Goal: Transaction & Acquisition: Download file/media

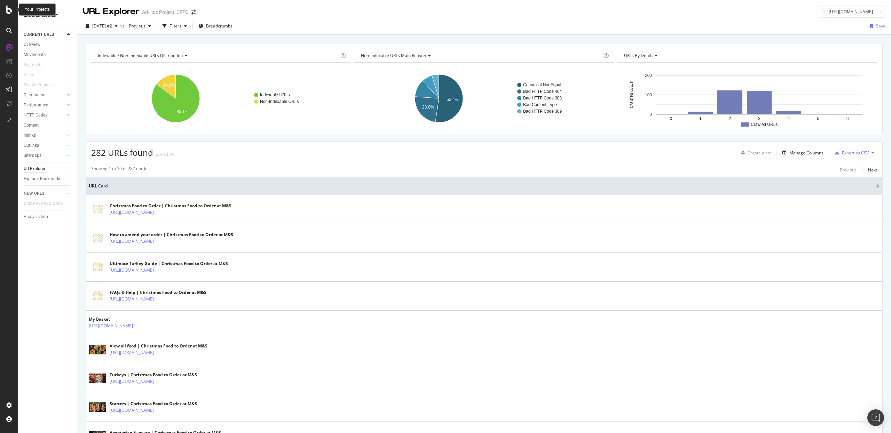
click at [12, 8] on icon at bounding box center [9, 10] width 6 height 8
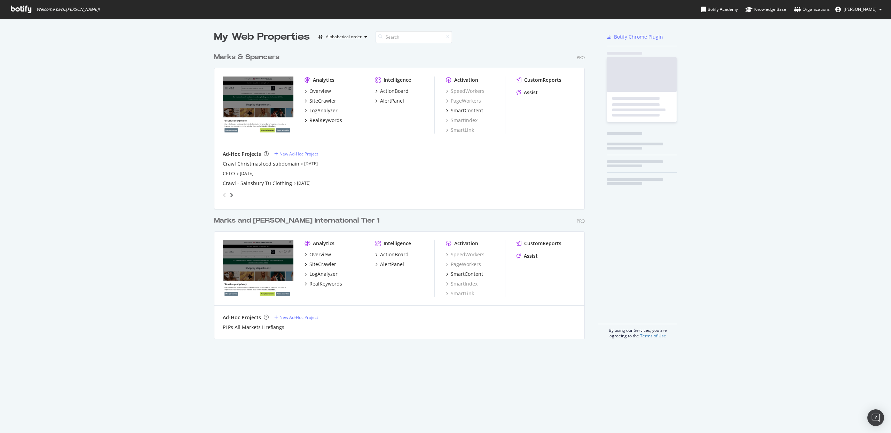
scroll to position [428, 880]
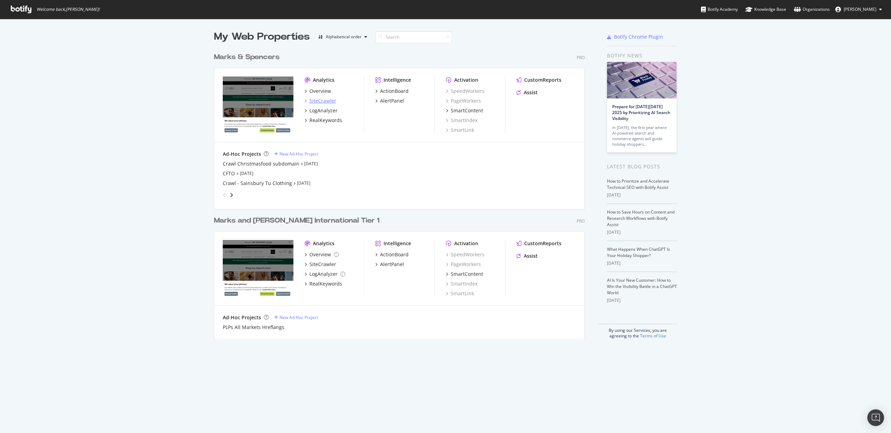
click at [321, 103] on div "SiteCrawler" at bounding box center [322, 100] width 27 height 7
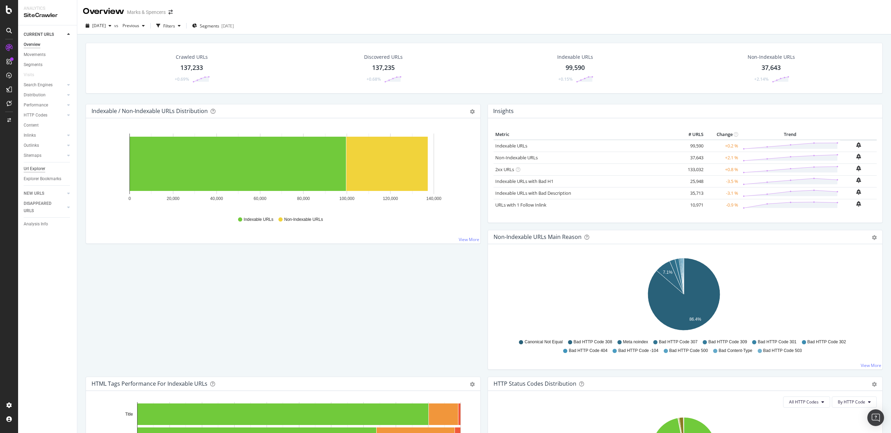
click at [40, 168] on div "Url Explorer" at bounding box center [35, 168] width 22 height 7
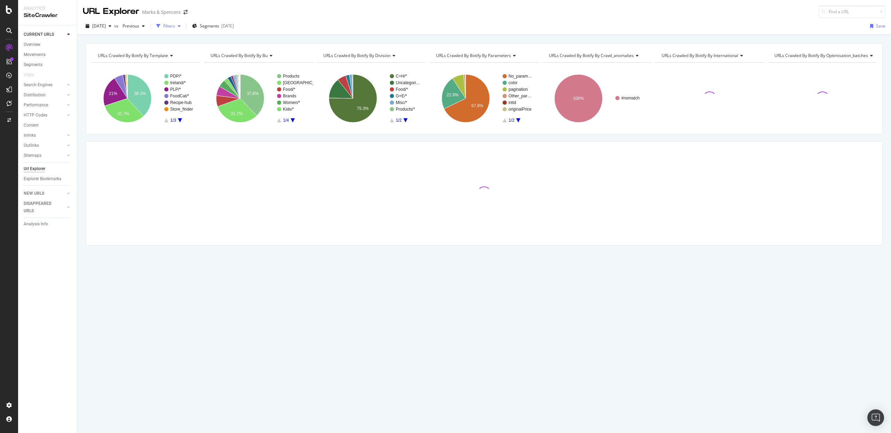
click at [175, 25] on div "Filters" at bounding box center [169, 26] width 12 height 6
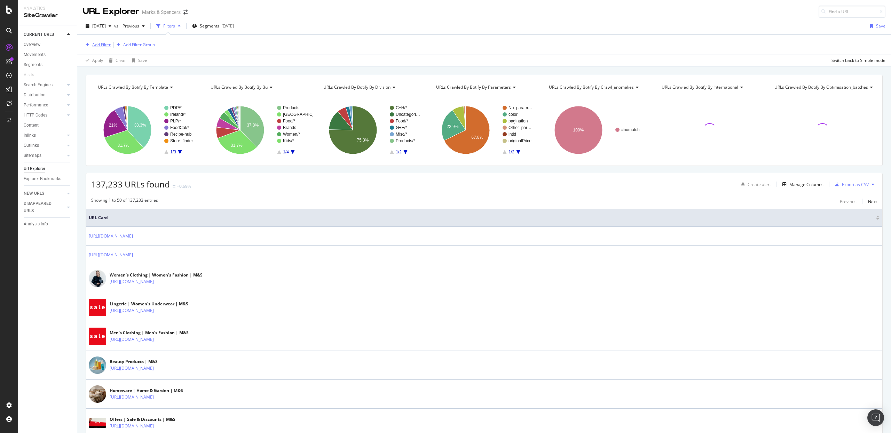
click at [105, 43] on div "Add Filter" at bounding box center [101, 45] width 18 height 6
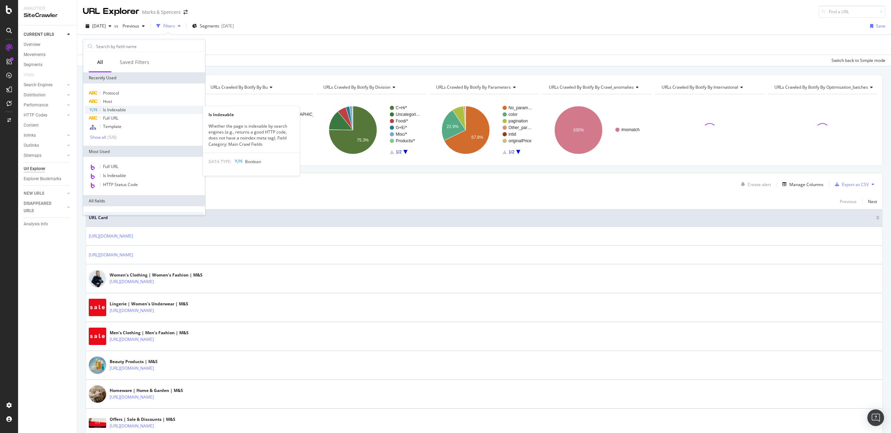
click at [112, 111] on span "Is Indexable" at bounding box center [114, 110] width 23 height 6
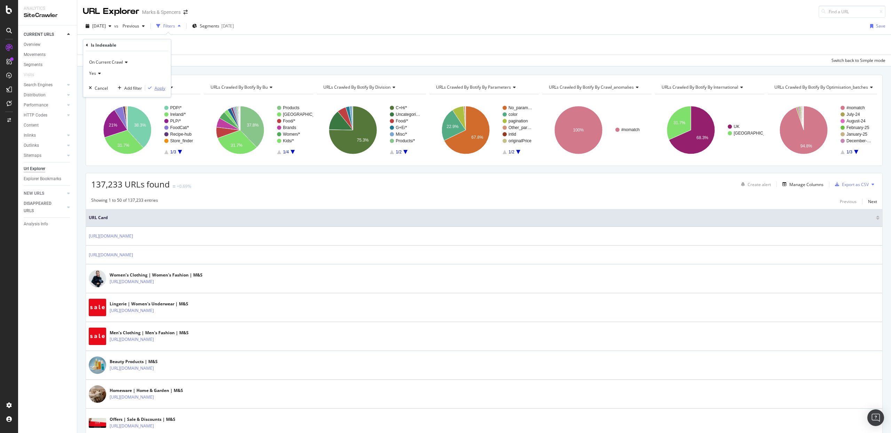
click at [155, 87] on div "Apply" at bounding box center [160, 88] width 11 height 6
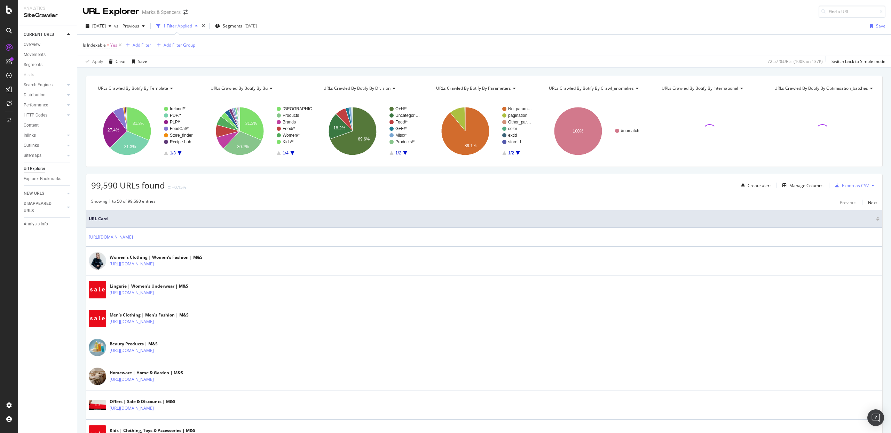
click at [135, 46] on div "Add Filter" at bounding box center [142, 45] width 18 height 6
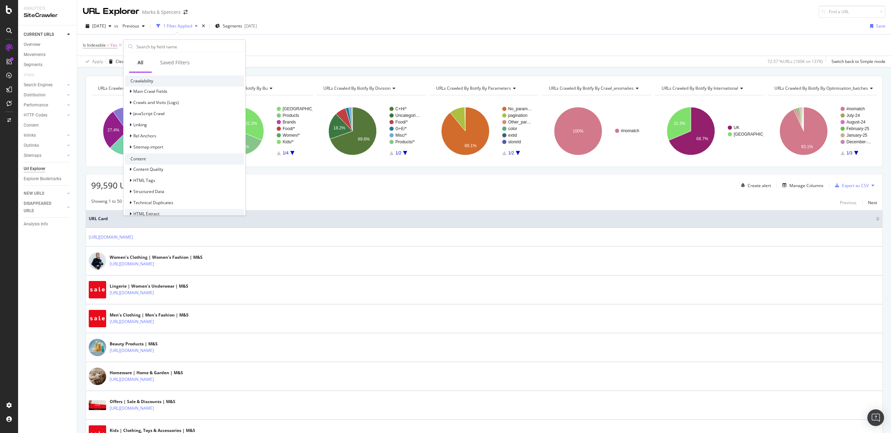
scroll to position [235, 0]
click at [153, 187] on span "HTML Extract" at bounding box center [146, 187] width 26 height 6
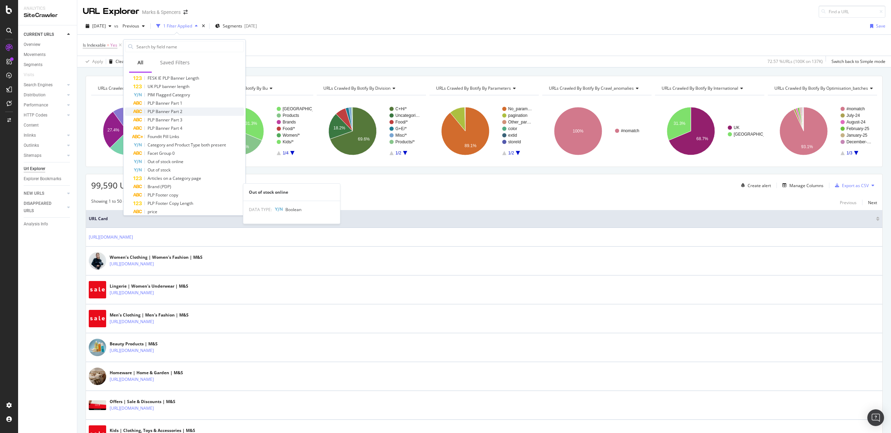
scroll to position [336, 0]
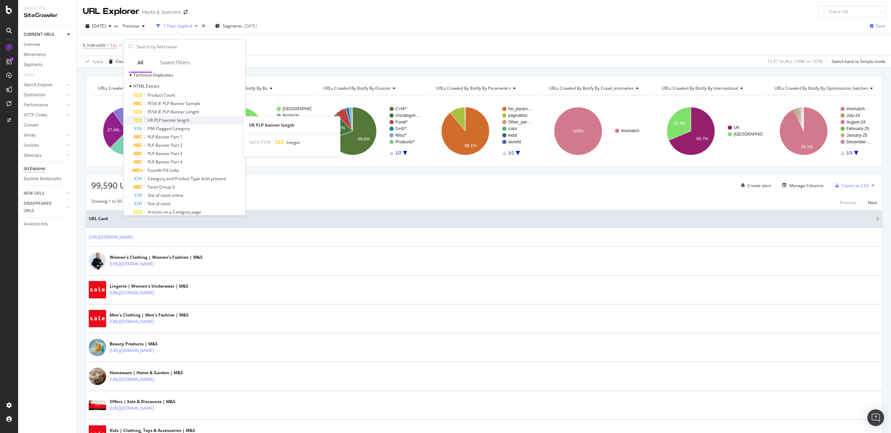
click at [193, 121] on div "UK PLP banner length" at bounding box center [188, 120] width 111 height 8
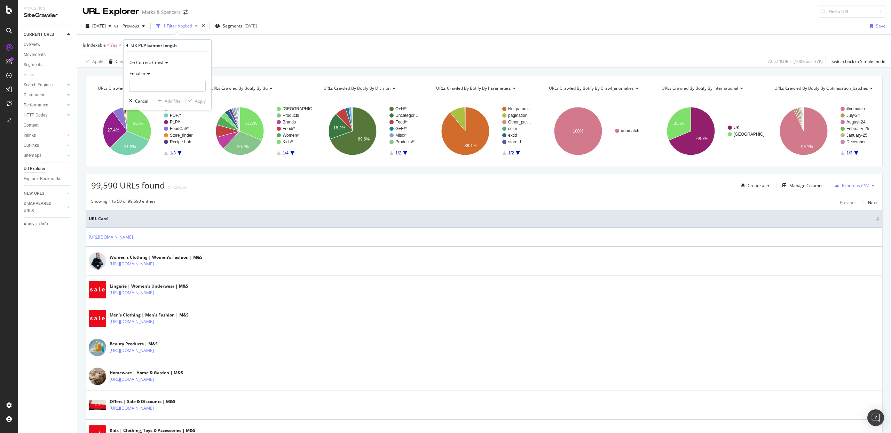
click at [146, 69] on div "Equal to" at bounding box center [167, 73] width 77 height 11
click at [148, 128] on div "Greater than" at bounding box center [168, 124] width 74 height 9
click at [165, 89] on input "number" at bounding box center [167, 86] width 77 height 11
type input "1"
click at [201, 98] on div "Apply" at bounding box center [200, 101] width 11 height 6
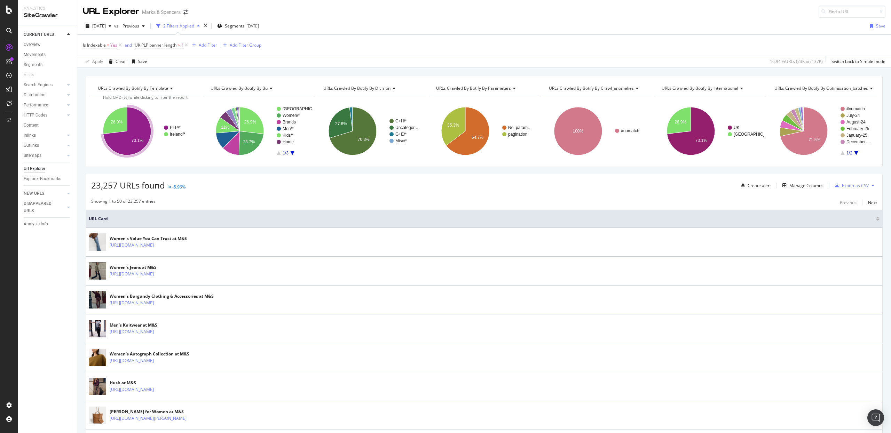
click at [144, 119] on icon "A chart." at bounding box center [127, 131] width 48 height 48
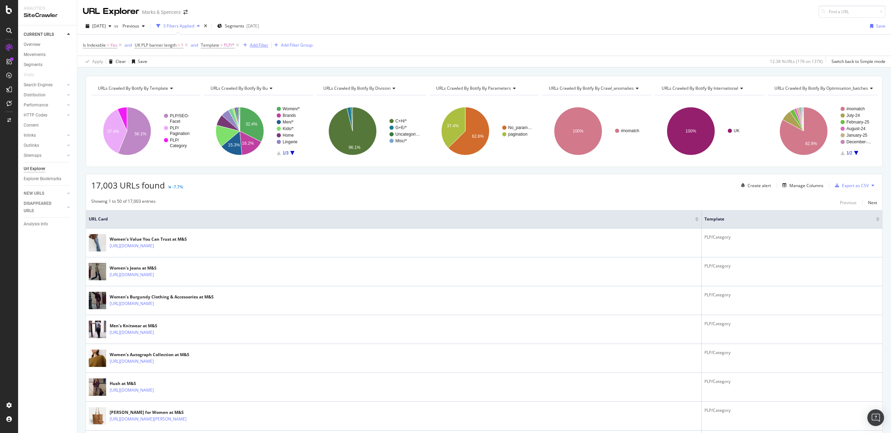
click at [263, 48] on div "Add Filter" at bounding box center [254, 45] width 28 height 8
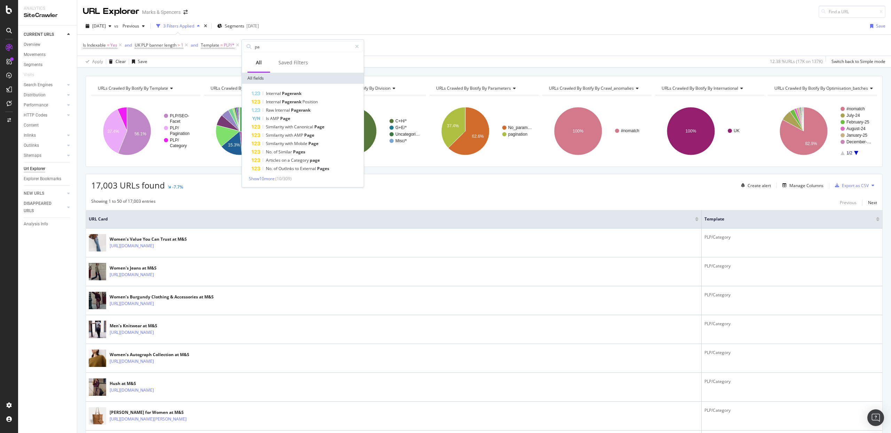
type input "p"
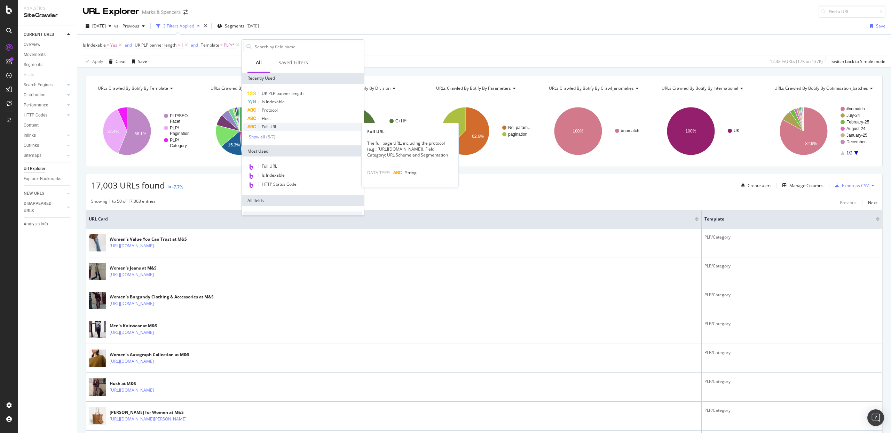
click at [261, 124] on div "Full URL" at bounding box center [302, 127] width 119 height 8
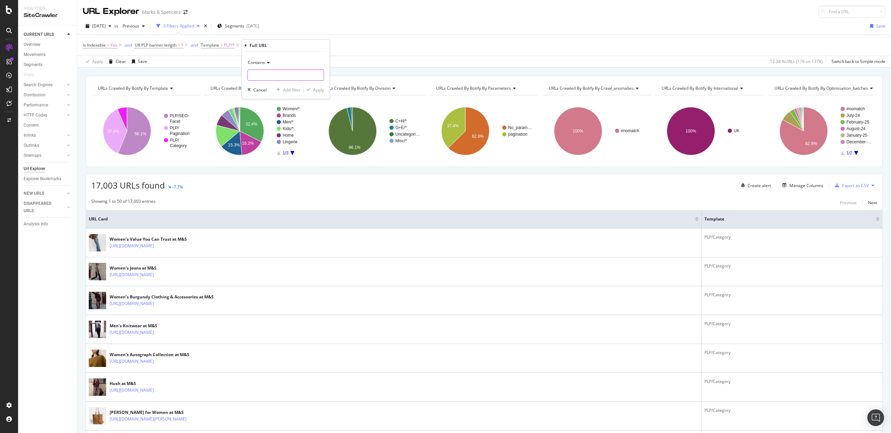
click at [265, 71] on input "text" at bounding box center [286, 75] width 76 height 11
type input "page=2"
click at [318, 92] on div "Apply" at bounding box center [318, 90] width 11 height 6
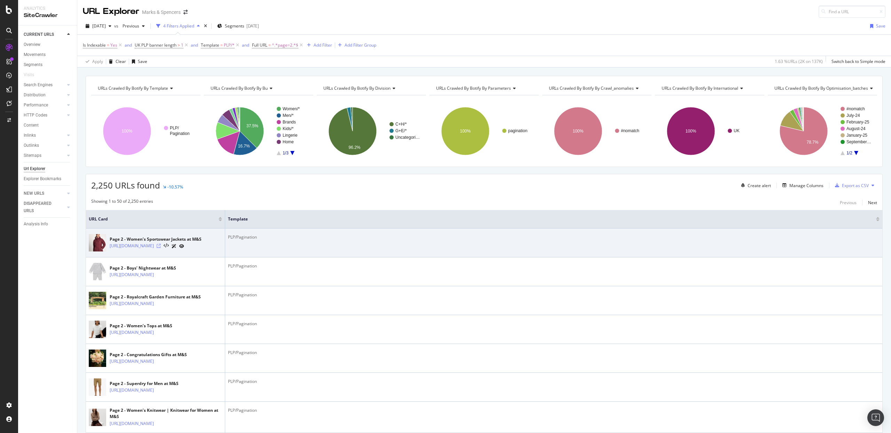
click at [161, 248] on icon at bounding box center [159, 246] width 4 height 4
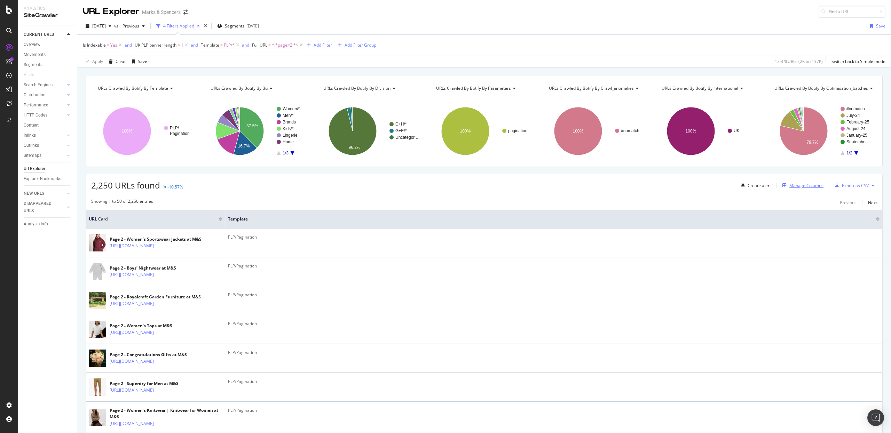
click at [806, 186] on div "Manage Columns" at bounding box center [806, 186] width 34 height 6
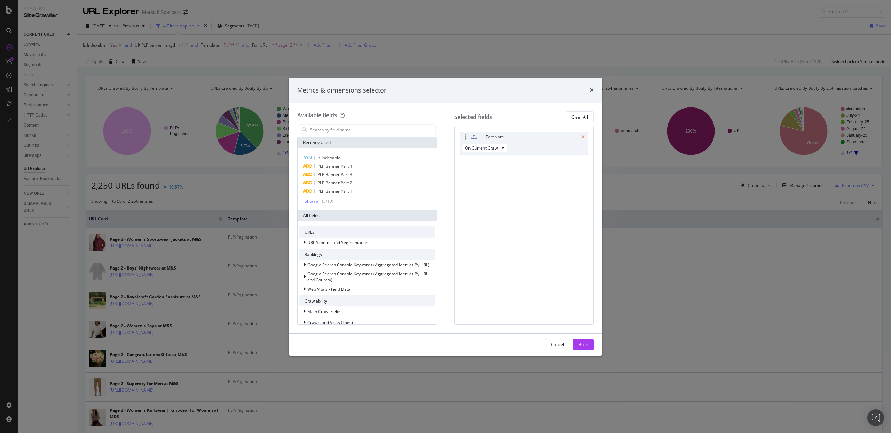
click at [583, 136] on icon "times" at bounding box center [583, 137] width 3 height 4
click at [338, 203] on div "Show all ( 5 / 10 )" at bounding box center [370, 201] width 131 height 6
drag, startPoint x: 331, startPoint y: 129, endPoint x: 335, endPoint y: 131, distance: 3.6
click at [332, 129] on input "modal" at bounding box center [372, 130] width 126 height 10
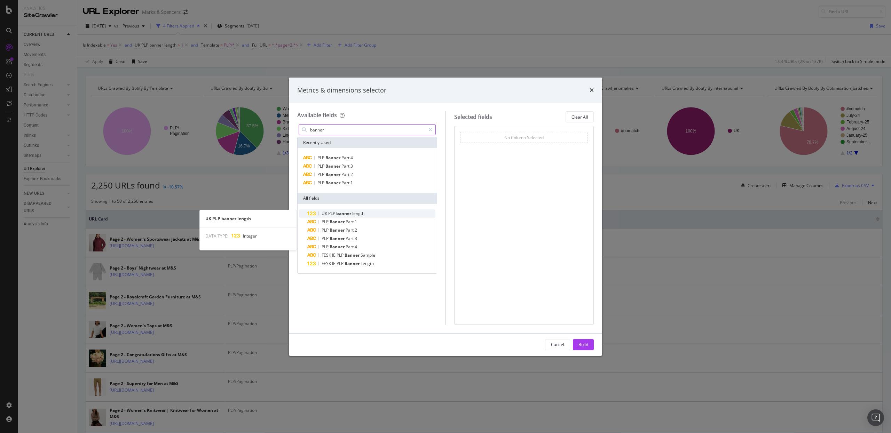
type input "banner"
click at [364, 215] on span "length" at bounding box center [358, 214] width 12 height 6
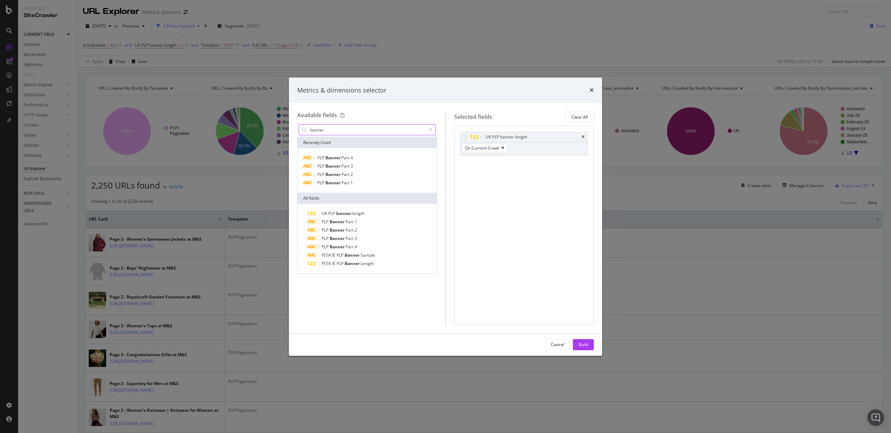
click at [334, 129] on input "banner" at bounding box center [367, 130] width 116 height 10
click at [587, 345] on div "Build" at bounding box center [583, 345] width 10 height 6
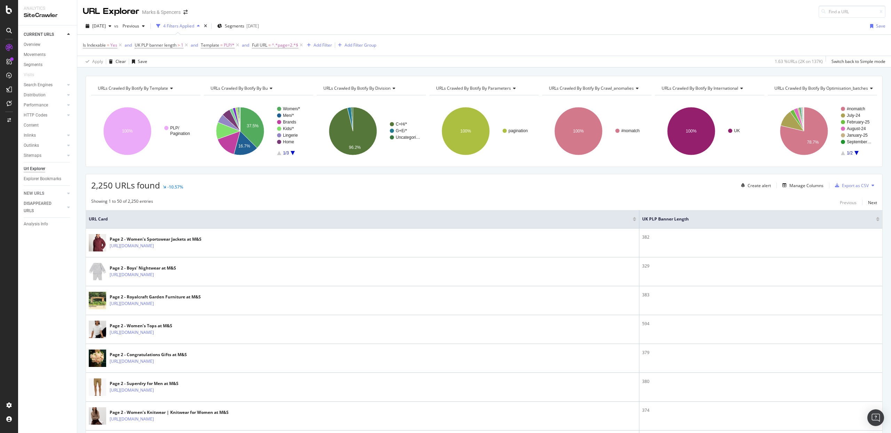
click at [876, 220] on div at bounding box center [877, 221] width 3 height 2
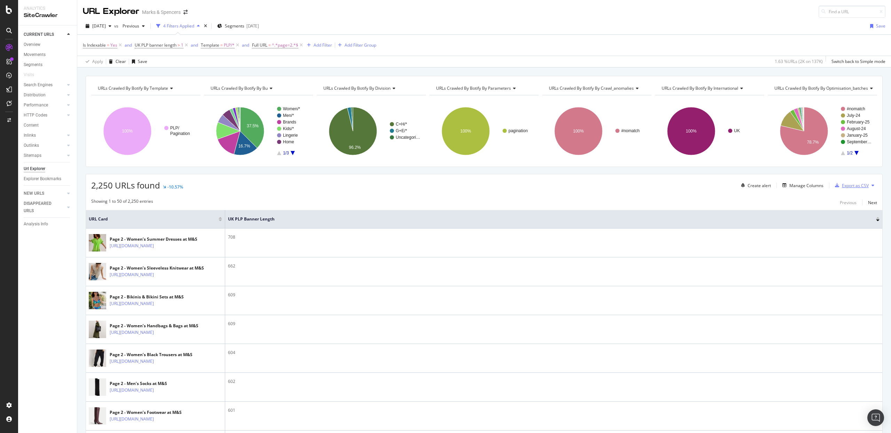
click at [852, 187] on div "Export as CSV" at bounding box center [855, 186] width 27 height 6
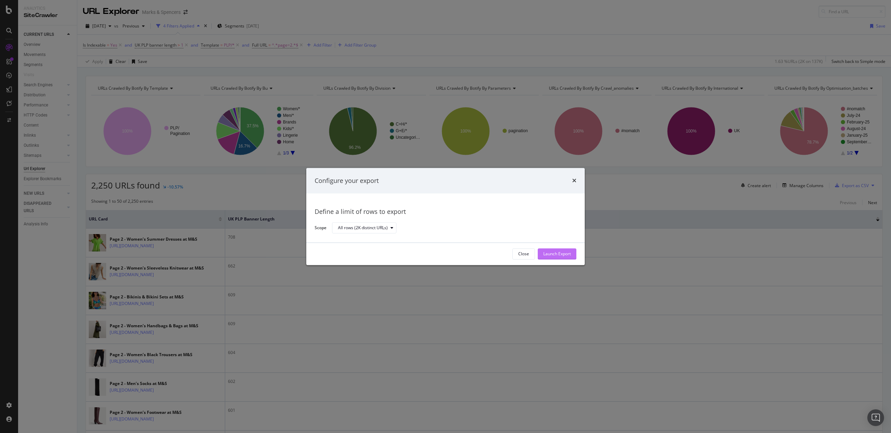
click at [574, 255] on button "Launch Export" at bounding box center [557, 253] width 39 height 11
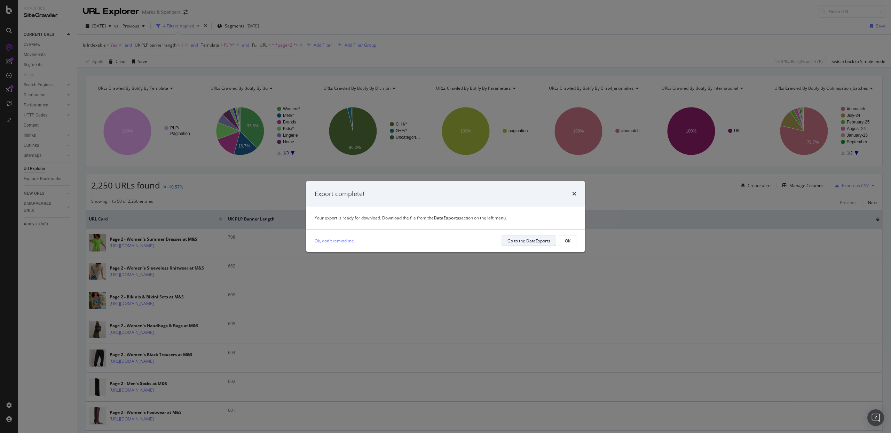
click at [544, 243] on div "Go to the DataExports" at bounding box center [528, 241] width 43 height 10
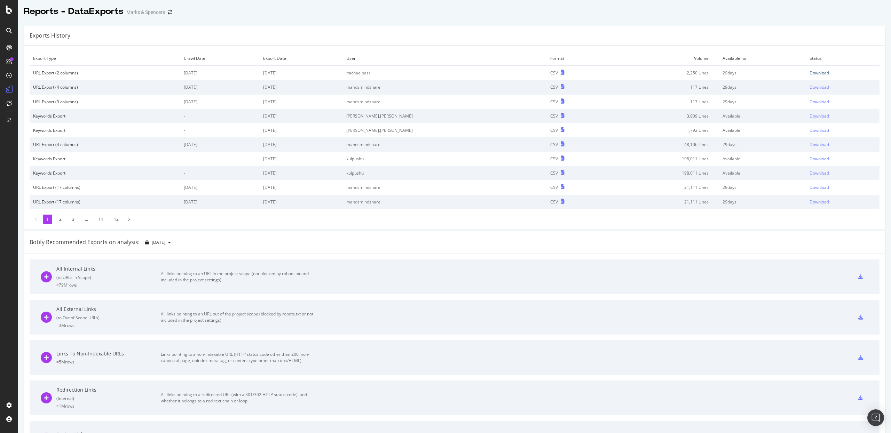
drag, startPoint x: 801, startPoint y: 71, endPoint x: 800, endPoint y: 75, distance: 3.9
click at [809, 72] on div "Download" at bounding box center [818, 73] width 19 height 6
